Goal: Task Accomplishment & Management: Complete application form

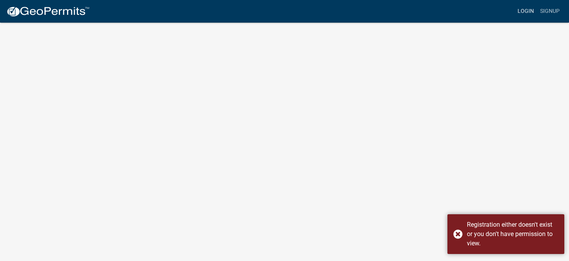
click at [527, 14] on link "Login" at bounding box center [525, 11] width 23 height 15
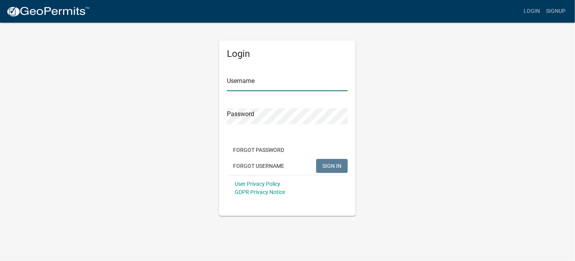
click at [259, 87] on input "Username" at bounding box center [287, 83] width 121 height 16
type input "MLP1331"
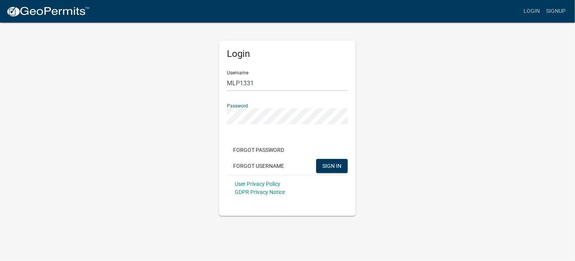
click at [316, 159] on button "SIGN IN" at bounding box center [332, 166] width 32 height 14
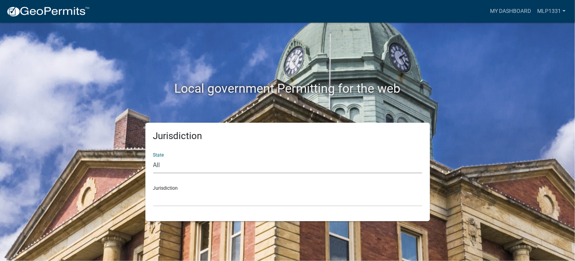
click at [249, 170] on select "All [US_STATE] [US_STATE] [US_STATE] [US_STATE] [US_STATE] [US_STATE] [US_STATE…" at bounding box center [287, 165] width 269 height 16
select select "[US_STATE]"
click at [153, 157] on select "All [US_STATE] [US_STATE] [US_STATE] [US_STATE] [US_STATE] [US_STATE] [US_STATE…" at bounding box center [287, 165] width 269 height 16
click at [193, 202] on select "City of [GEOGRAPHIC_DATA], [US_STATE] City of [GEOGRAPHIC_DATA], [US_STATE] Cit…" at bounding box center [287, 199] width 269 height 16
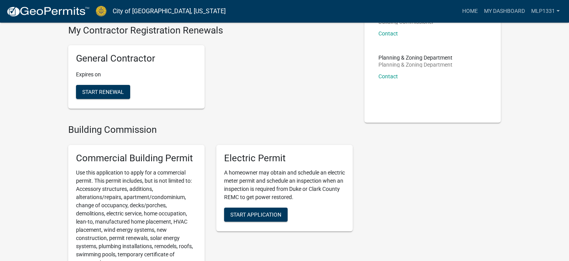
scroll to position [78, 0]
click at [99, 90] on span "Start Renewal" at bounding box center [103, 91] width 42 height 6
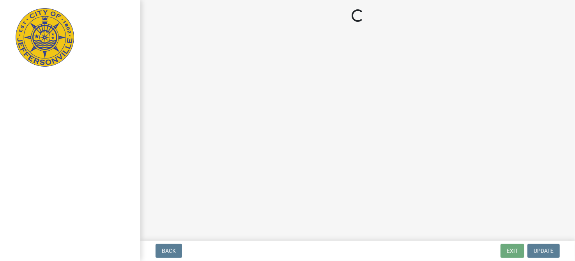
select select "IN"
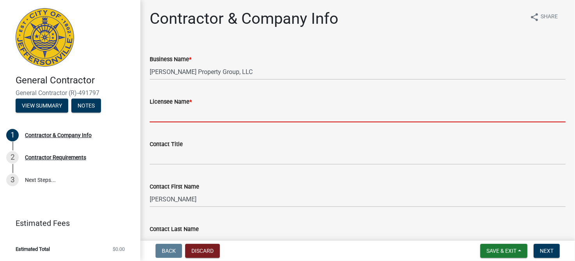
click at [250, 117] on input "Licensee Name *" at bounding box center [358, 114] width 416 height 16
click at [226, 115] on input "Licensee Name *" at bounding box center [358, 114] width 416 height 16
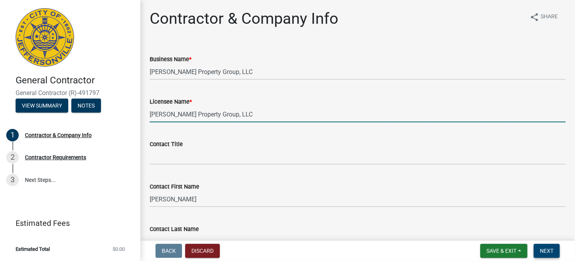
type input "[PERSON_NAME] Property Group, LLC"
click at [544, 248] on span "Next" at bounding box center [547, 251] width 14 height 6
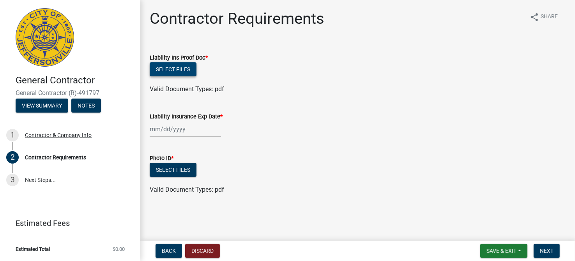
click at [171, 70] on button "Select files" at bounding box center [173, 69] width 47 height 14
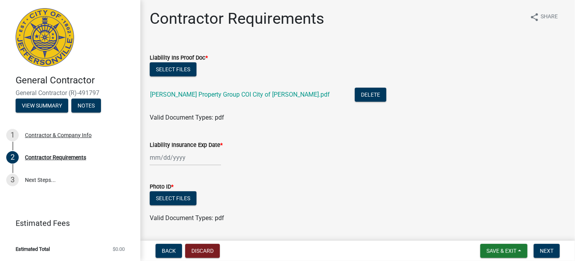
click at [173, 159] on div at bounding box center [185, 158] width 71 height 16
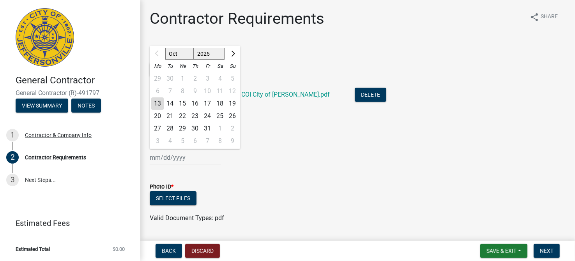
click at [210, 55] on select "2025 2026 2027 2028 2029 2030 2031 2032 2033 2034 2035 2036 2037 2038 2039 2040…" at bounding box center [209, 54] width 31 height 12
select select "2026"
click at [194, 48] on select "2025 2026 2027 2028 2029 2030 2031 2032 2033 2034 2035 2036 2037 2038 2039 2040…" at bounding box center [209, 54] width 31 height 12
click at [219, 88] on div "10" at bounding box center [219, 91] width 12 height 12
type input "[DATE]"
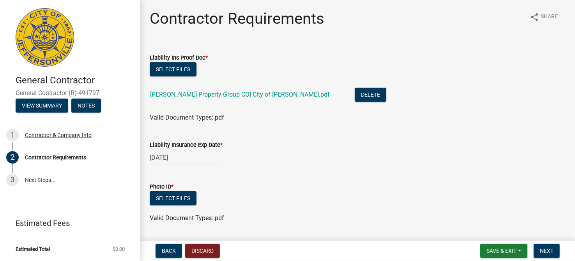
click at [201, 182] on div "Photo ID *" at bounding box center [358, 186] width 416 height 9
click at [174, 199] on button "Select files" at bounding box center [173, 198] width 47 height 14
click at [169, 195] on button "Select files" at bounding box center [173, 198] width 47 height 14
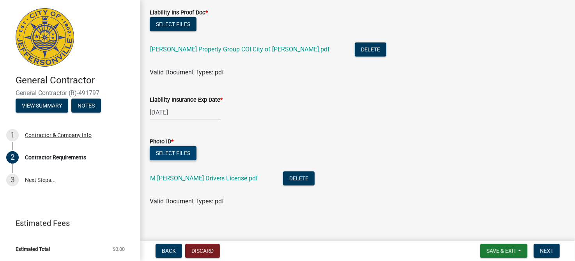
scroll to position [51, 0]
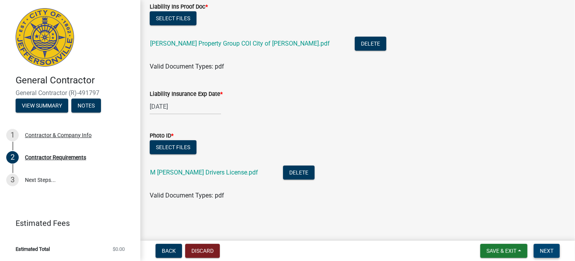
click at [548, 249] on span "Next" at bounding box center [547, 251] width 14 height 6
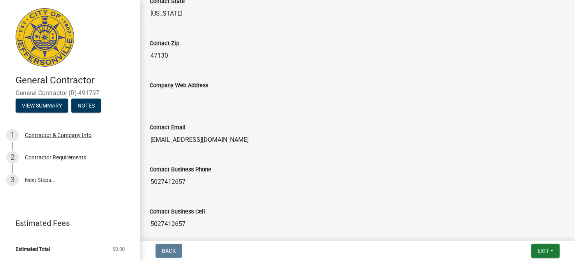
scroll to position [524, 0]
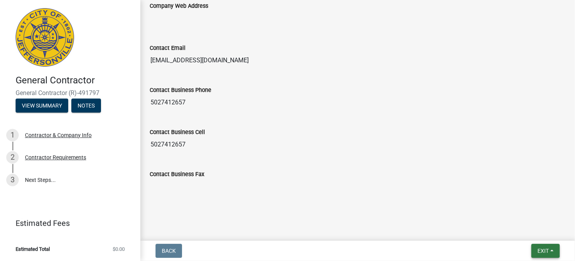
click at [544, 252] on span "Exit" at bounding box center [542, 251] width 11 height 6
click at [527, 230] on button "Save & Exit" at bounding box center [528, 230] width 62 height 19
